Goal: Task Accomplishment & Management: Manage account settings

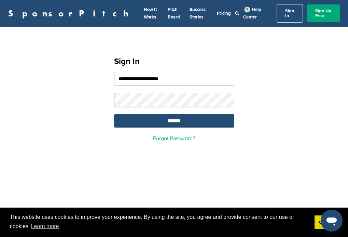
type input "**********"
click at [174, 117] on input "*******" at bounding box center [174, 120] width 120 height 13
